Goal: Book appointment/travel/reservation

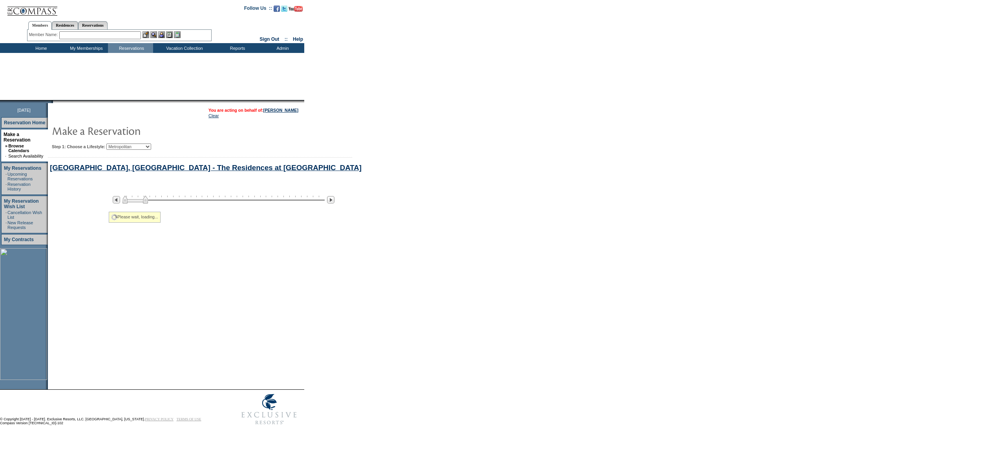
select select "Metropolitan"
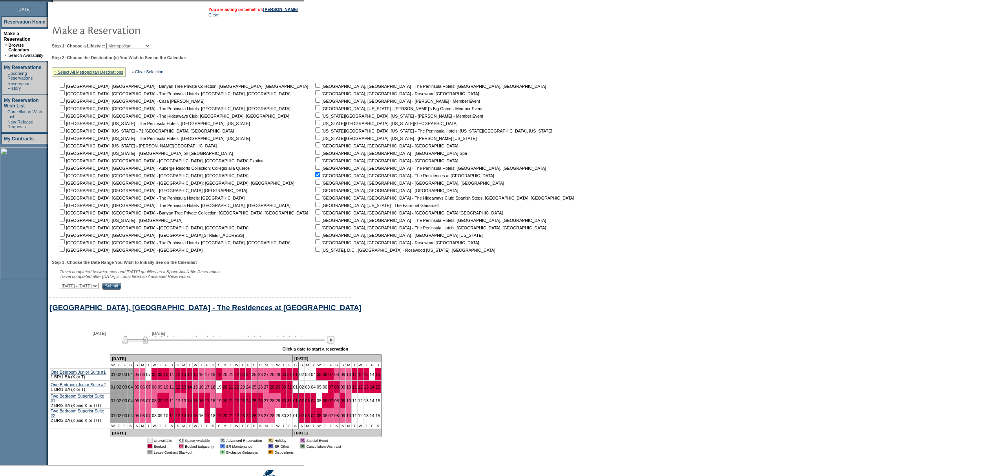
scroll to position [143, 0]
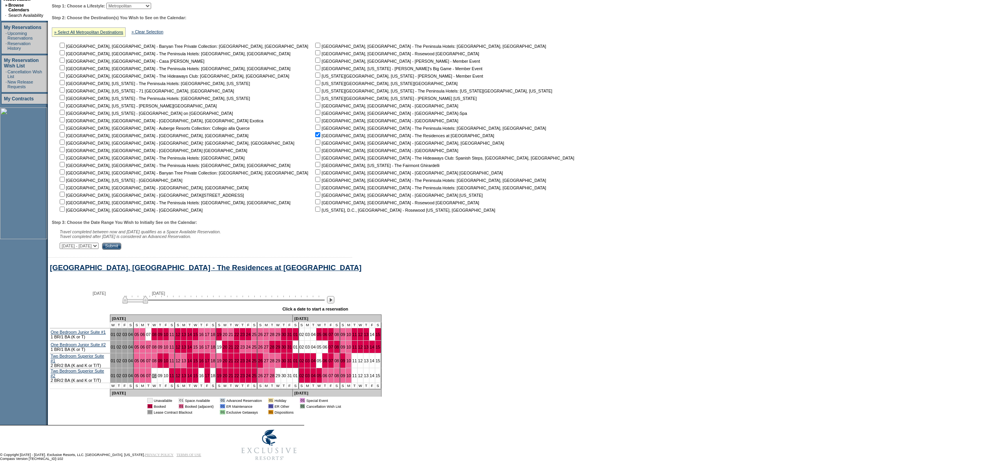
click at [154, 377] on link "08" at bounding box center [154, 376] width 5 height 5
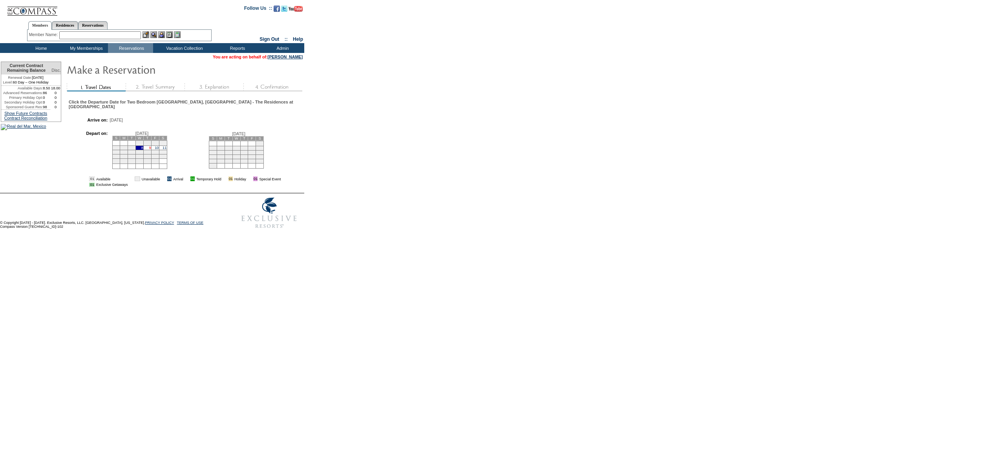
click at [151, 150] on link "9" at bounding box center [150, 148] width 2 height 4
